Goal: Task Accomplishment & Management: Manage account settings

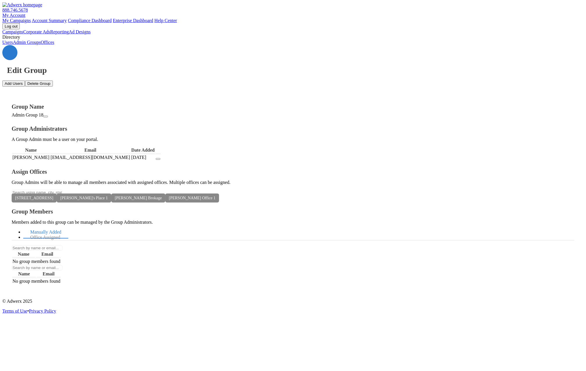
click at [32, 45] on link "Admin Groups" at bounding box center [27, 42] width 28 height 5
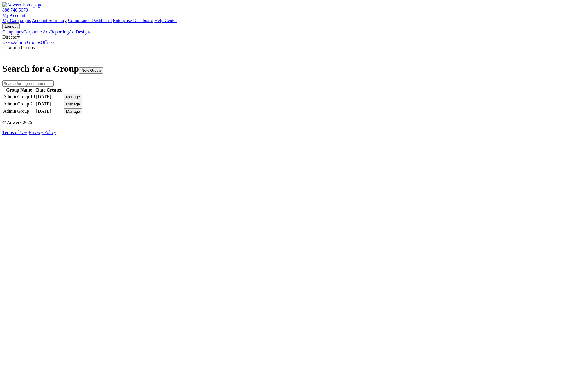
click at [103, 67] on button "New Group" at bounding box center [91, 70] width 24 height 6
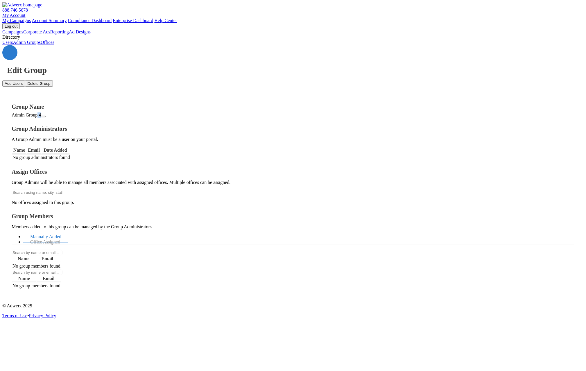
drag, startPoint x: 115, startPoint y: 76, endPoint x: 112, endPoint y: 76, distance: 3.2
click at [112, 113] on div "Admin Group 4" at bounding box center [293, 115] width 563 height 5
click at [70, 154] on td "No group administrators found" at bounding box center [41, 157] width 58 height 6
click at [41, 45] on link "Admin Groups" at bounding box center [27, 42] width 28 height 5
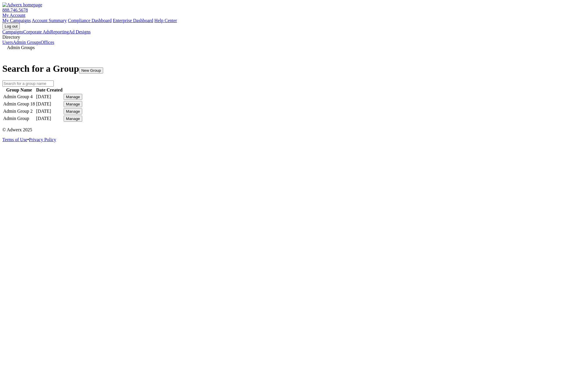
click at [82, 100] on button "Manage" at bounding box center [73, 97] width 19 height 6
click at [430, 121] on link "Edit Group" at bounding box center [427, 118] width 21 height 5
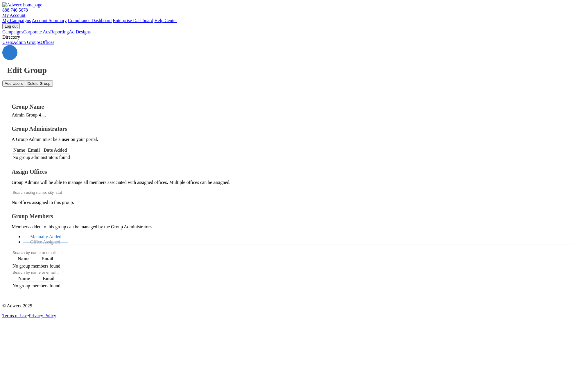
click at [53, 81] on button "Delete Group" at bounding box center [39, 84] width 28 height 6
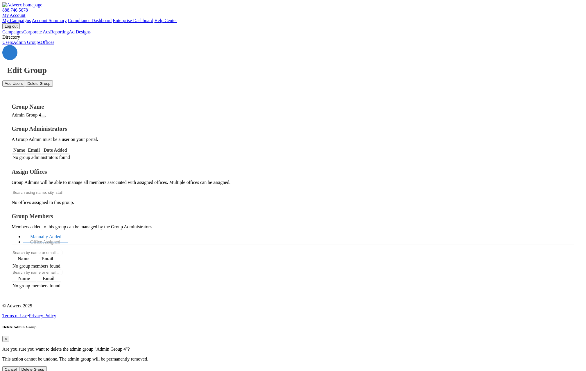
click at [47, 367] on button "Delete Group" at bounding box center [33, 370] width 28 height 6
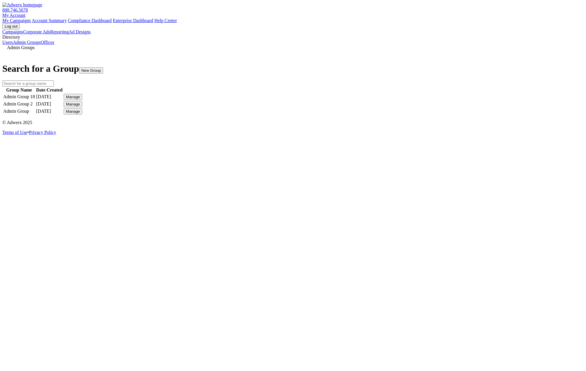
click at [80, 99] on div "Manage" at bounding box center [73, 97] width 14 height 4
click at [436, 121] on link "Edit Group" at bounding box center [427, 118] width 21 height 5
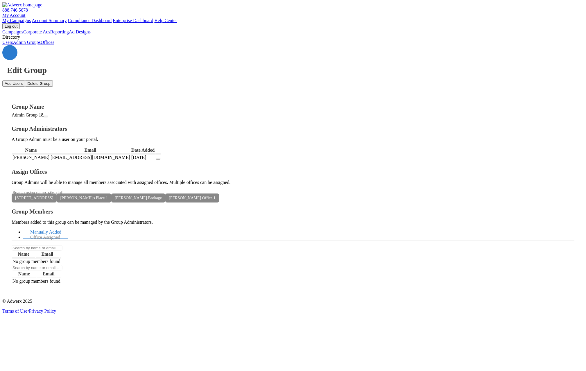
click at [119, 113] on div "Admin Group 18" at bounding box center [293, 115] width 563 height 5
click at [46, 117] on icon "button" at bounding box center [46, 117] width 0 height 0
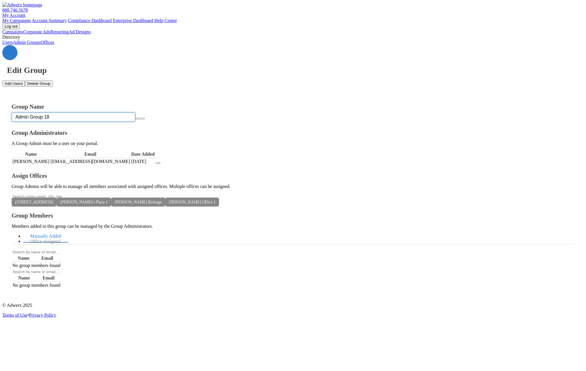
click at [130, 113] on input "Admin Group 18" at bounding box center [74, 117] width 124 height 9
click at [138, 119] on icon "button" at bounding box center [138, 119] width 0 height 0
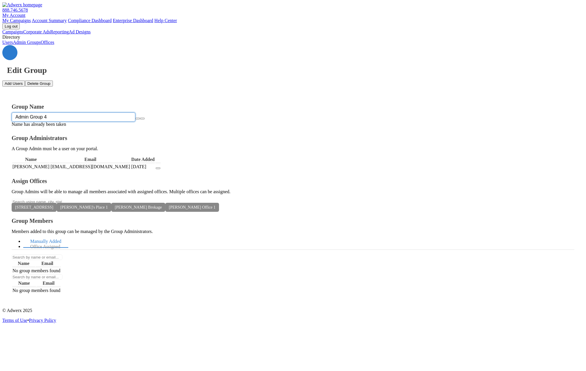
click at [135, 113] on input "Admin Group 4" at bounding box center [74, 117] width 124 height 9
type input "Admin Group 5"
click at [138, 119] on icon "button" at bounding box center [138, 119] width 0 height 0
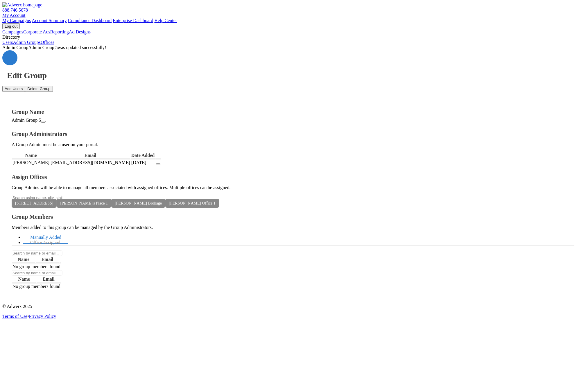
click at [41, 45] on link "Offices" at bounding box center [48, 42] width 14 height 5
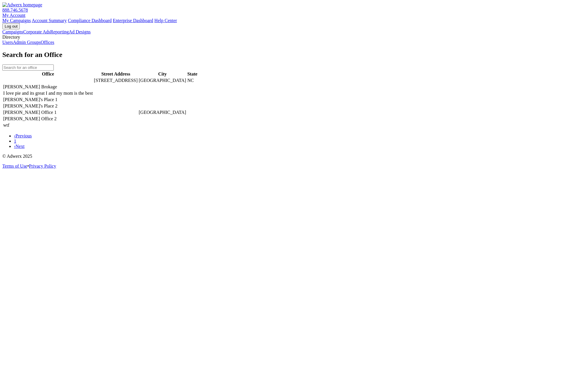
click at [41, 45] on link "Admin Groups" at bounding box center [27, 42] width 28 height 5
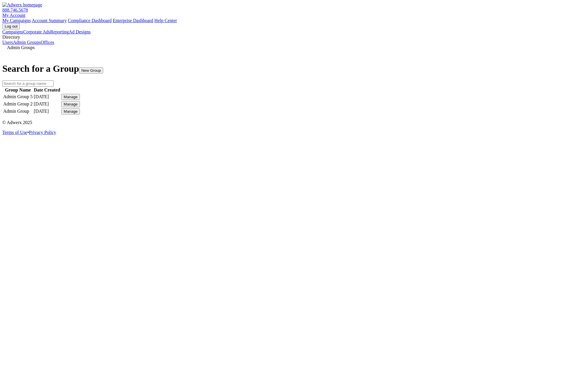
click at [103, 67] on button "New Group" at bounding box center [91, 70] width 24 height 6
click at [378, 115] on div "Admin Groups Search for a Group New Group Group Name Date Created Admin Group 5…" at bounding box center [293, 80] width 582 height 70
click at [277, 115] on div "Admin Groups Search for a Group New Group Group Name Date Created Admin Group 5…" at bounding box center [293, 80] width 582 height 70
click at [103, 67] on button "New Group" at bounding box center [91, 70] width 24 height 6
click at [419, 115] on div "Admin Groups Search for a Group New Group Group Name Date Created Admin Group 5…" at bounding box center [293, 80] width 582 height 70
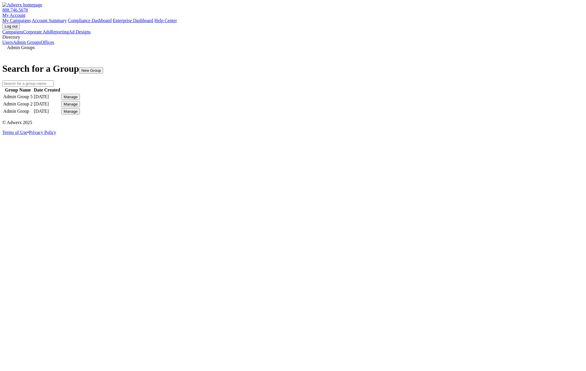
click at [231, 115] on div "Admin Groups Search for a Group New Group Group Name Date Created Admin Group 5…" at bounding box center [293, 80] width 582 height 70
click at [103, 67] on button "New Group" at bounding box center [91, 70] width 24 height 6
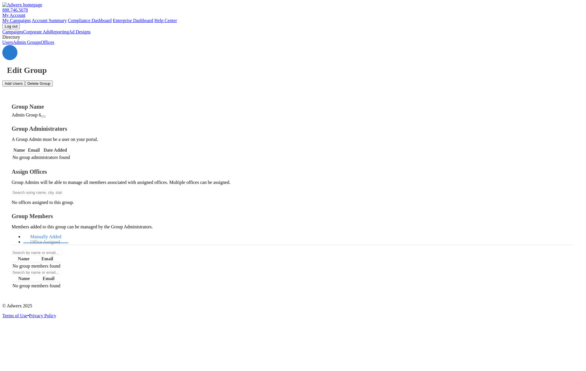
click at [40, 45] on link "Admin Groups" at bounding box center [27, 42] width 28 height 5
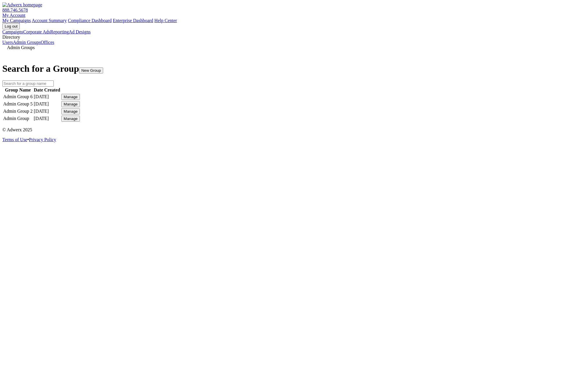
click at [78, 99] on div "Manage" at bounding box center [71, 97] width 14 height 4
click at [435, 121] on link "Edit Group" at bounding box center [425, 118] width 21 height 5
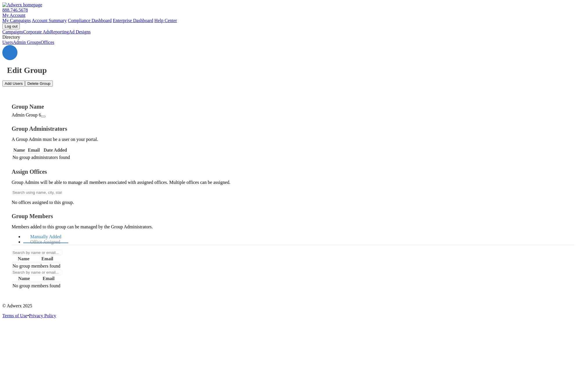
click at [53, 81] on button "Delete Group" at bounding box center [39, 84] width 28 height 6
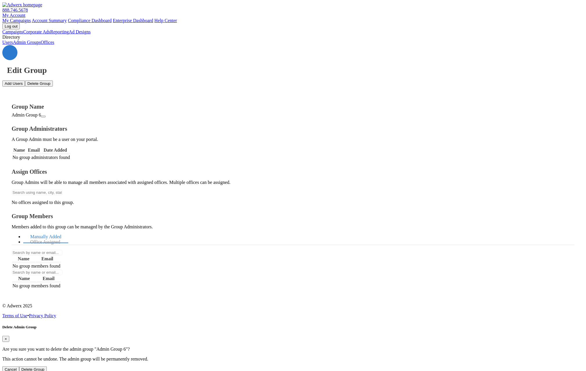
click at [47, 367] on button "Delete Group" at bounding box center [33, 370] width 28 height 6
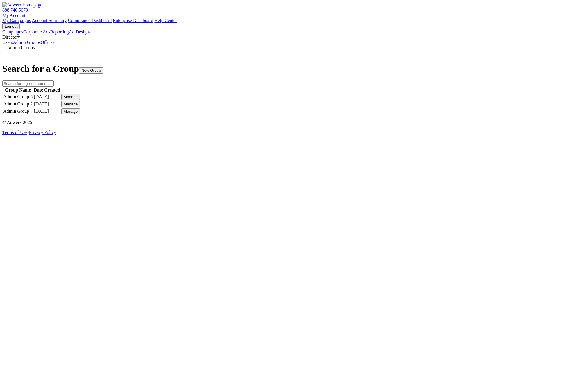
click at [103, 67] on button "New Group" at bounding box center [91, 70] width 24 height 6
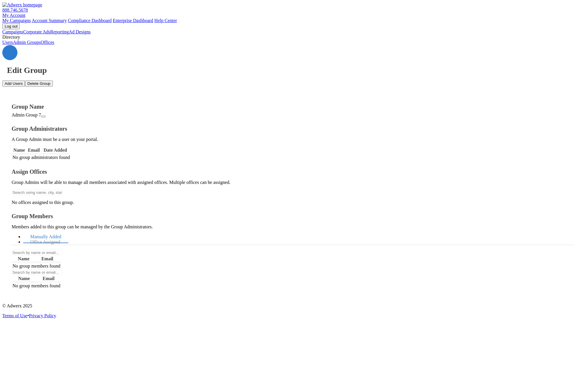
click at [37, 45] on link "Admin Groups" at bounding box center [27, 42] width 28 height 5
